Goal: Obtain resource: Obtain resource

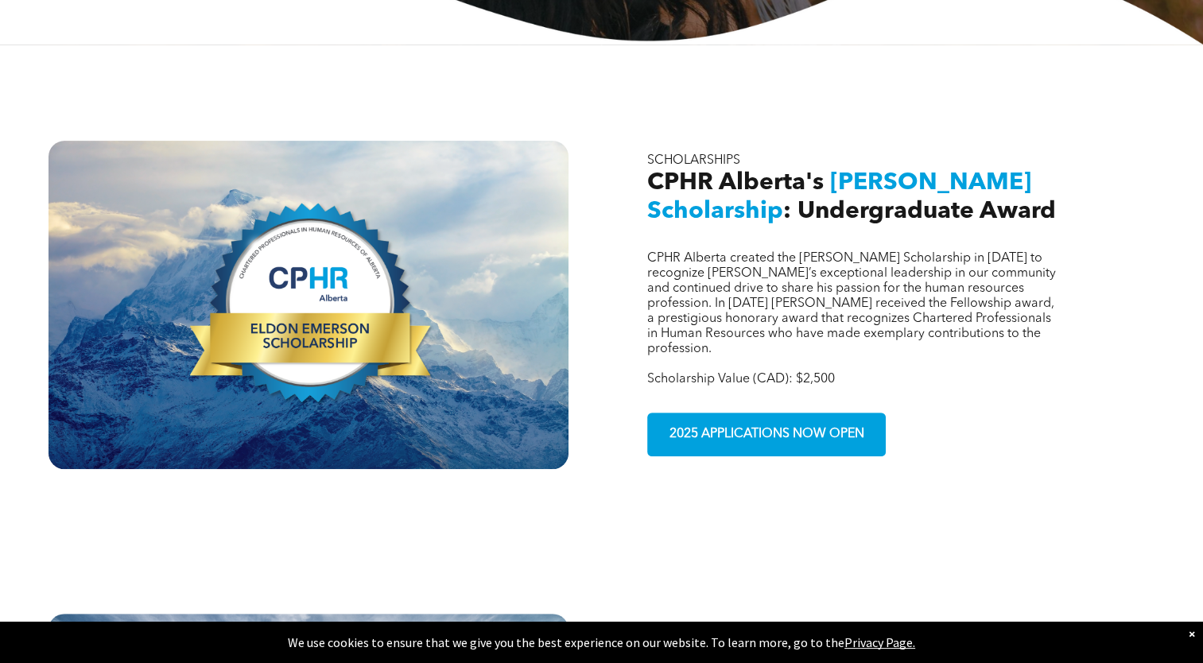
scroll to position [519, 0]
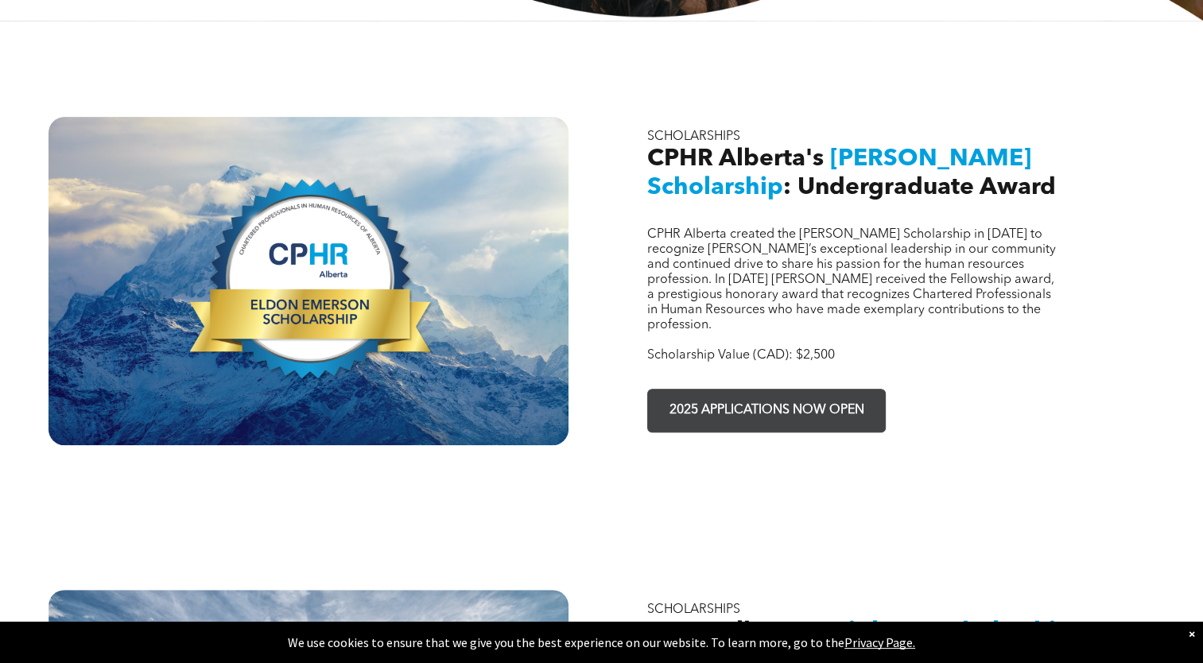
click at [764, 395] on span "2025 APPLICATIONS NOW OPEN" at bounding box center [767, 410] width 206 height 31
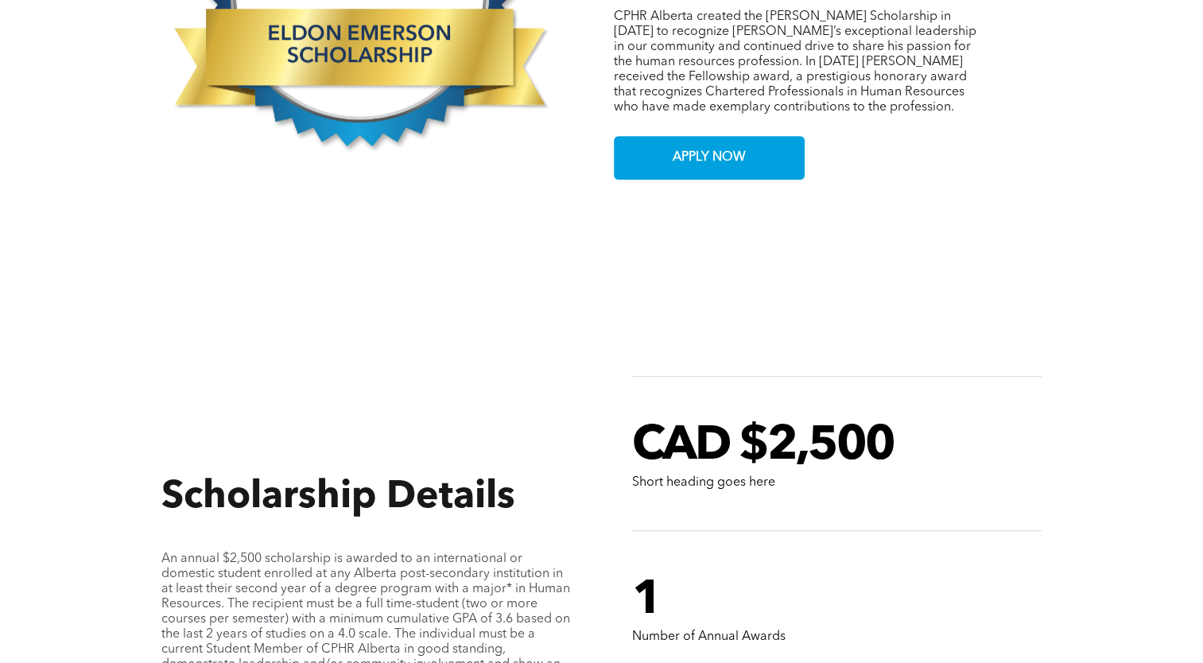
scroll to position [754, 0]
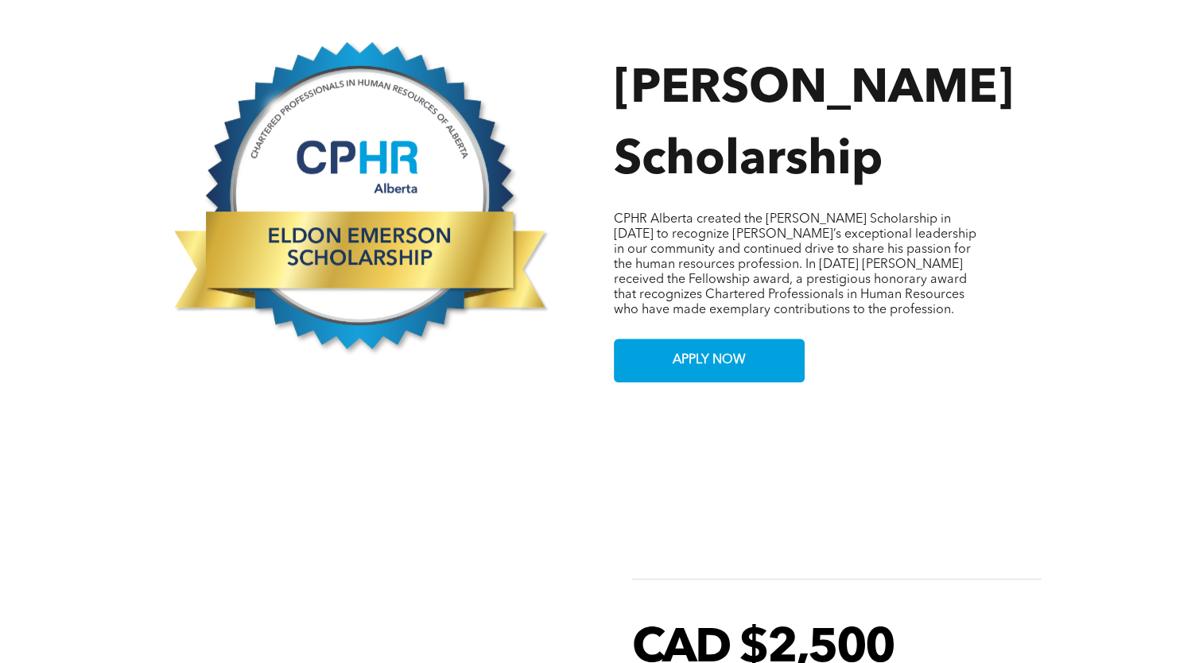
drag, startPoint x: 255, startPoint y: 0, endPoint x: 144, endPoint y: 522, distance: 533.5
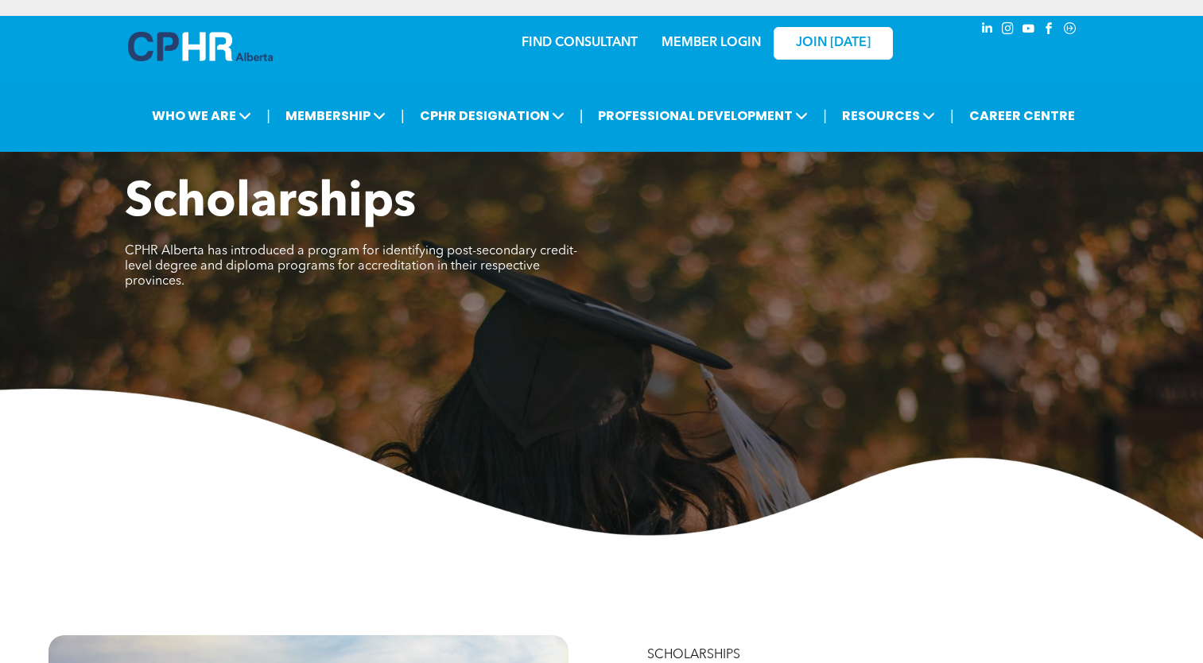
scroll to position [519, 0]
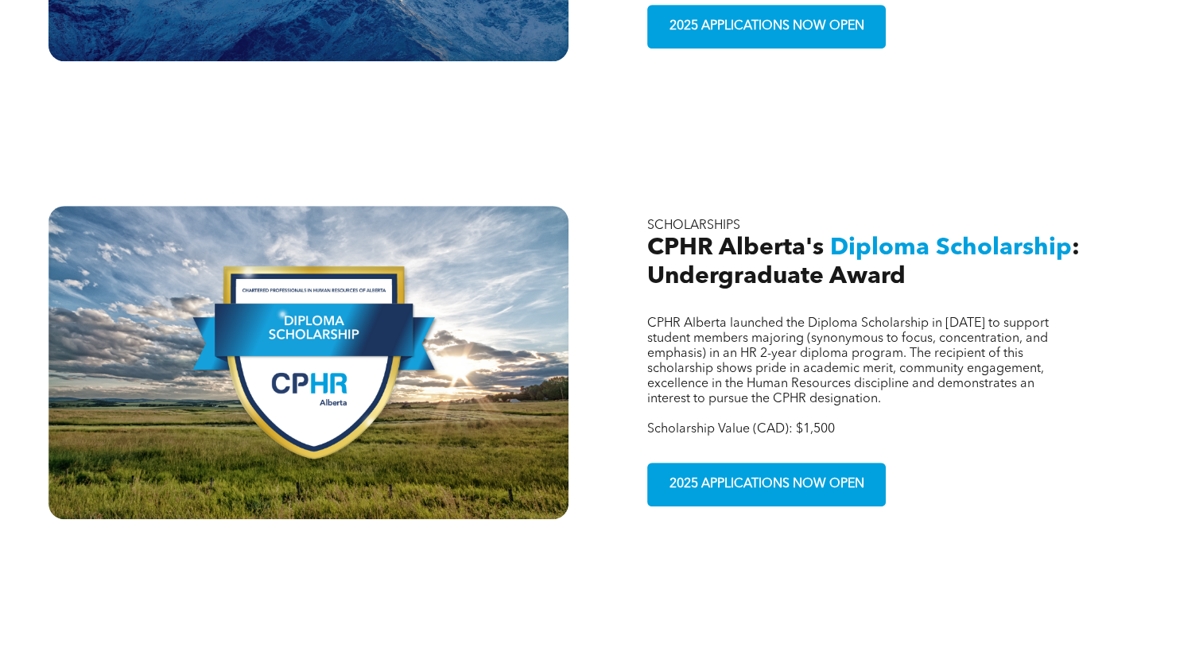
scroll to position [909, 0]
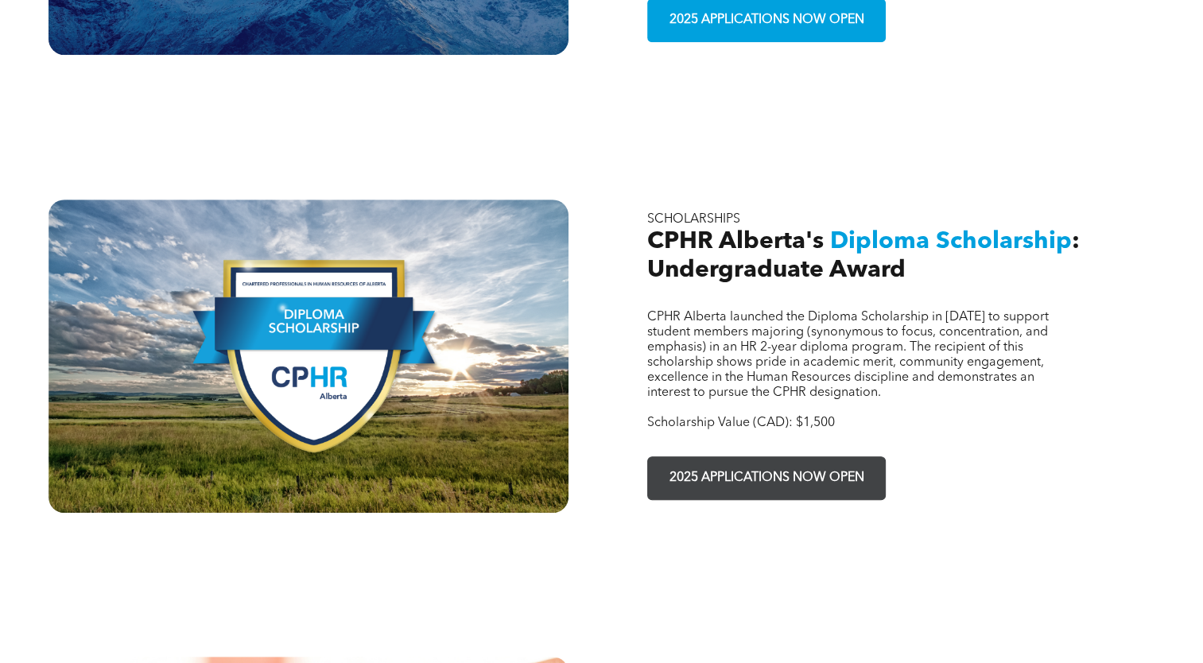
click at [861, 463] on span "2025 APPLICATIONS NOW OPEN" at bounding box center [767, 478] width 206 height 31
